Goal: Task Accomplishment & Management: Use online tool/utility

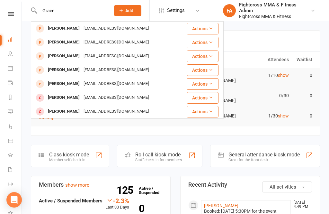
type input "Grace"
click at [118, 57] on div "[EMAIL_ADDRESS][DOMAIN_NAME]" at bounding box center [116, 55] width 69 height 9
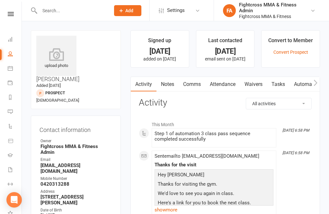
click at [259, 83] on link "Waivers" at bounding box center [253, 84] width 27 height 15
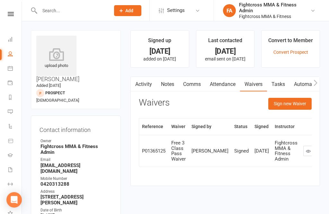
click at [297, 105] on button "Sign new Waiver" at bounding box center [289, 104] width 43 height 12
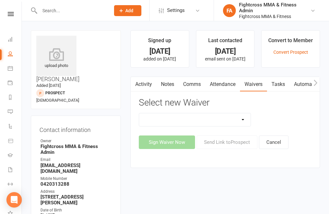
click at [247, 120] on select "10 Class Pass Membership Waiver 14 Day Trial Membership Waiver 14 Day Trial (On…" at bounding box center [194, 119] width 111 height 13
select select "9701"
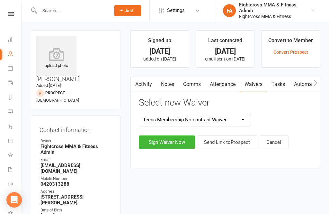
click at [177, 142] on button "Sign Waiver Now" at bounding box center [167, 141] width 56 height 13
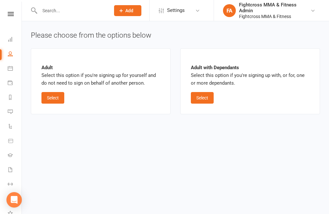
click at [204, 100] on button "Select" at bounding box center [202, 98] width 23 height 12
select select "bank_account"
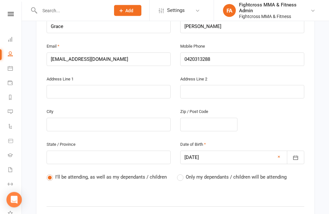
scroll to position [171, 0]
click at [184, 173] on label "Only my dependants / children will be attending" at bounding box center [231, 177] width 109 height 8
click at [181, 173] on input "Only my dependants / children will be attending" at bounding box center [179, 173] width 4 height 0
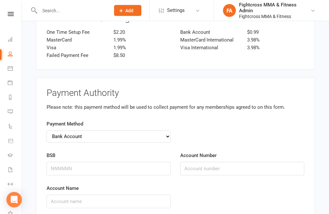
scroll to position [1125, 0]
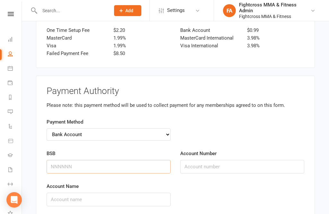
click at [141, 160] on input "BSB" at bounding box center [109, 166] width 124 height 13
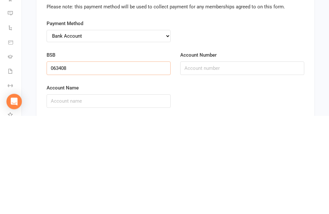
type input "063408"
click at [226, 160] on input "Account Number" at bounding box center [242, 166] width 124 height 13
type input "10800115"
click at [136, 192] on input "Account Name" at bounding box center [109, 198] width 124 height 13
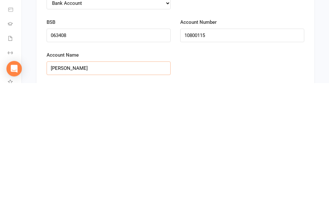
type input "[PERSON_NAME]"
click at [49, 213] on input "By signing below, I acknowledge I have read and understood the terms and condit…" at bounding box center [49, 218] width 4 height 4
checkbox input "true"
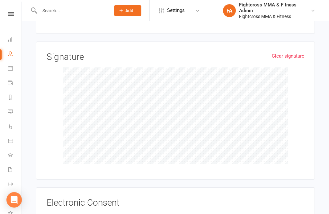
scroll to position [1361, 0]
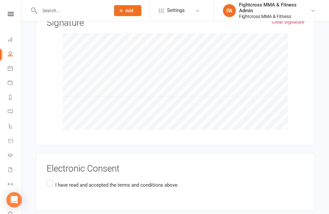
click at [51, 178] on label "I have read and accepted the terms and conditions above." at bounding box center [113, 184] width 132 height 13
click at [51, 178] on input "I have read and accepted the terms and conditions above." at bounding box center [49, 178] width 4 height 0
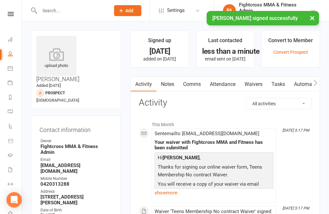
click at [10, 11] on div "× [PERSON_NAME] signed successfully" at bounding box center [160, 11] width 320 height 0
click at [11, 11] on div "× [PERSON_NAME] signed successfully" at bounding box center [160, 11] width 320 height 0
click at [7, 11] on div "× [PERSON_NAME] signed successfully" at bounding box center [160, 11] width 320 height 0
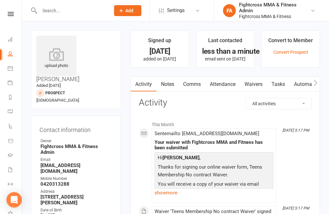
click at [12, 12] on icon at bounding box center [11, 14] width 6 height 4
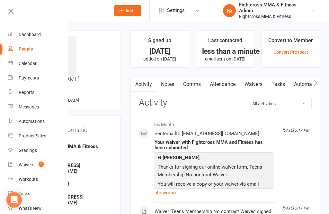
click at [32, 36] on div "Dashboard" at bounding box center [30, 34] width 22 height 5
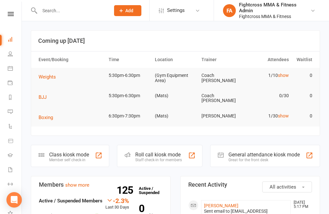
click at [257, 151] on div "General attendance kiosk mode" at bounding box center [263, 154] width 71 height 6
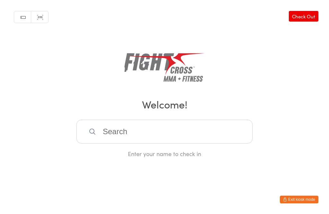
click at [198, 129] on input "search" at bounding box center [164, 131] width 176 height 24
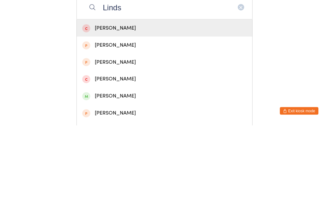
scroll to position [37, 0]
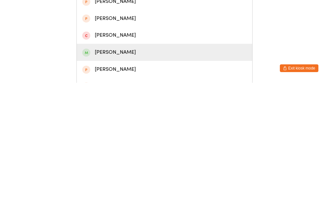
type input "Linds"
click at [143, 179] on div "Lindsay Harrison" at bounding box center [164, 183] width 164 height 9
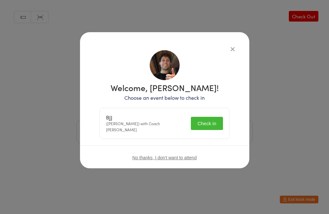
click at [211, 120] on button "Check in" at bounding box center [207, 123] width 32 height 13
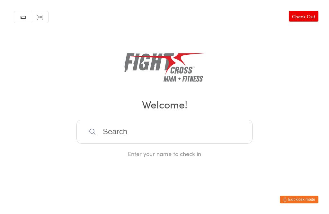
click at [160, 135] on input "search" at bounding box center [164, 131] width 176 height 24
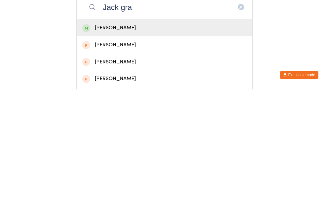
type input "Jack gra"
click at [147, 148] on div "[PERSON_NAME]" at bounding box center [164, 152] width 164 height 9
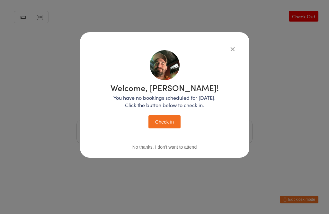
click at [166, 118] on button "Check in" at bounding box center [164, 121] width 32 height 13
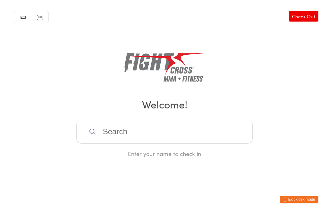
click at [132, 132] on input "search" at bounding box center [164, 131] width 176 height 24
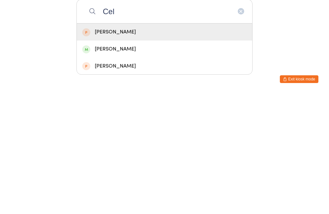
type input "Cel"
click at [154, 165] on div "[PERSON_NAME]" at bounding box center [164, 169] width 164 height 9
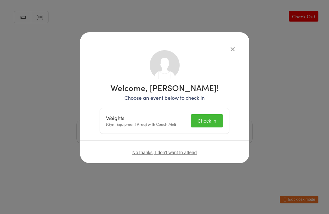
click at [210, 120] on button "Check in" at bounding box center [207, 120] width 32 height 13
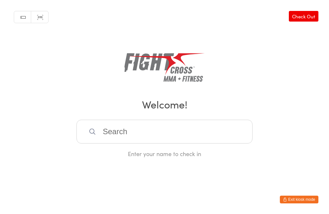
click at [133, 135] on input "search" at bounding box center [164, 131] width 176 height 24
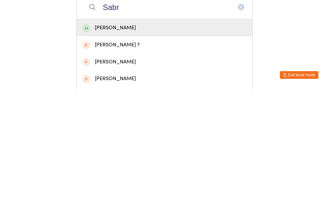
type input "Sabr"
click at [135, 148] on div "Sabra Baum" at bounding box center [164, 152] width 164 height 9
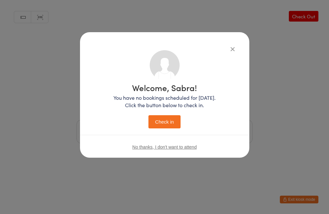
click at [174, 121] on button "Check in" at bounding box center [164, 121] width 32 height 13
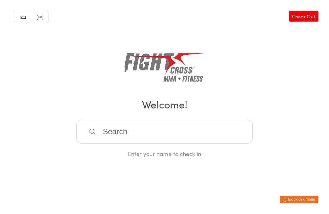
click at [151, 139] on input "search" at bounding box center [164, 131] width 176 height 24
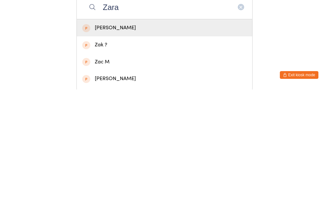
type input "Zara"
click at [178, 148] on div "Zara Butler" at bounding box center [164, 152] width 164 height 9
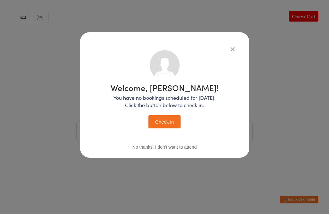
click at [171, 119] on button "Check in" at bounding box center [164, 121] width 32 height 13
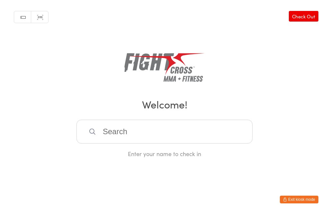
click at [136, 138] on input "search" at bounding box center [164, 131] width 176 height 24
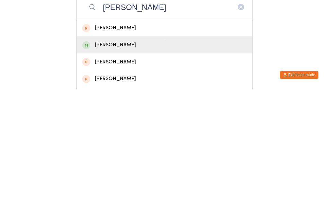
type input "Benj"
click at [127, 165] on div "Benjamin YEE" at bounding box center [164, 169] width 164 height 9
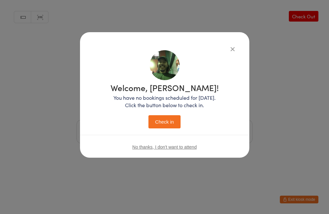
click at [164, 122] on button "Check in" at bounding box center [164, 121] width 32 height 13
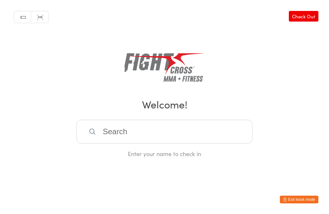
click at [128, 143] on input "search" at bounding box center [164, 131] width 176 height 24
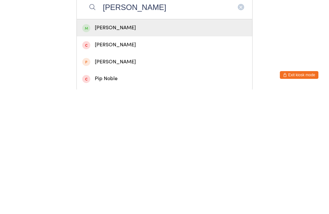
type input "Noah"
click at [124, 148] on div "Noah Draper" at bounding box center [164, 152] width 164 height 9
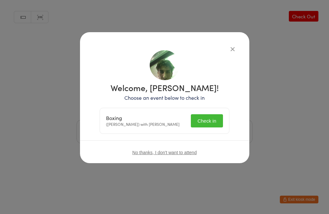
click at [212, 121] on button "Check in" at bounding box center [207, 120] width 32 height 13
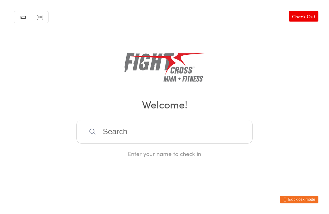
click at [215, 128] on input "search" at bounding box center [164, 131] width 176 height 24
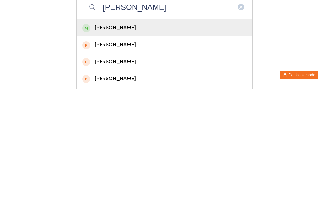
type input "Ethan Rub"
click at [191, 148] on div "Ethan Rubens" at bounding box center [164, 152] width 164 height 9
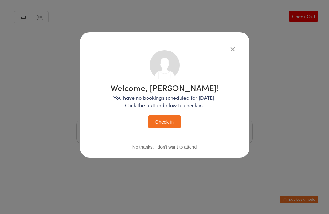
click at [165, 119] on button "Check in" at bounding box center [164, 121] width 32 height 13
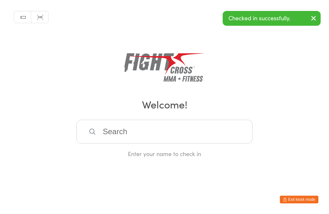
click at [110, 136] on input "search" at bounding box center [164, 131] width 176 height 24
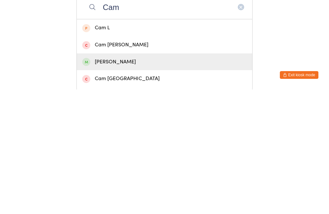
type input "Cam"
click at [90, 182] on span at bounding box center [86, 186] width 8 height 8
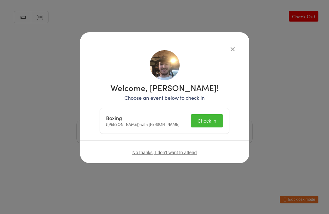
click at [200, 115] on button "Check in" at bounding box center [207, 120] width 32 height 13
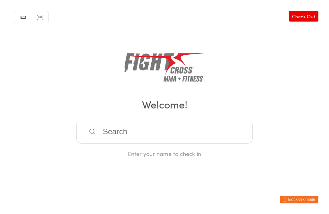
click at [172, 140] on input "search" at bounding box center [164, 131] width 176 height 24
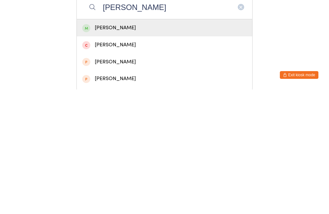
type input "Lyn"
click at [206, 148] on div "Lyn Montague" at bounding box center [164, 152] width 164 height 9
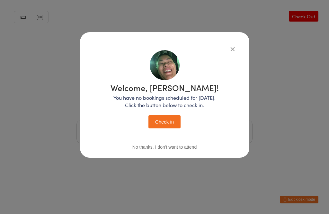
click at [171, 120] on button "Check in" at bounding box center [164, 121] width 32 height 13
